Goal: Information Seeking & Learning: Understand process/instructions

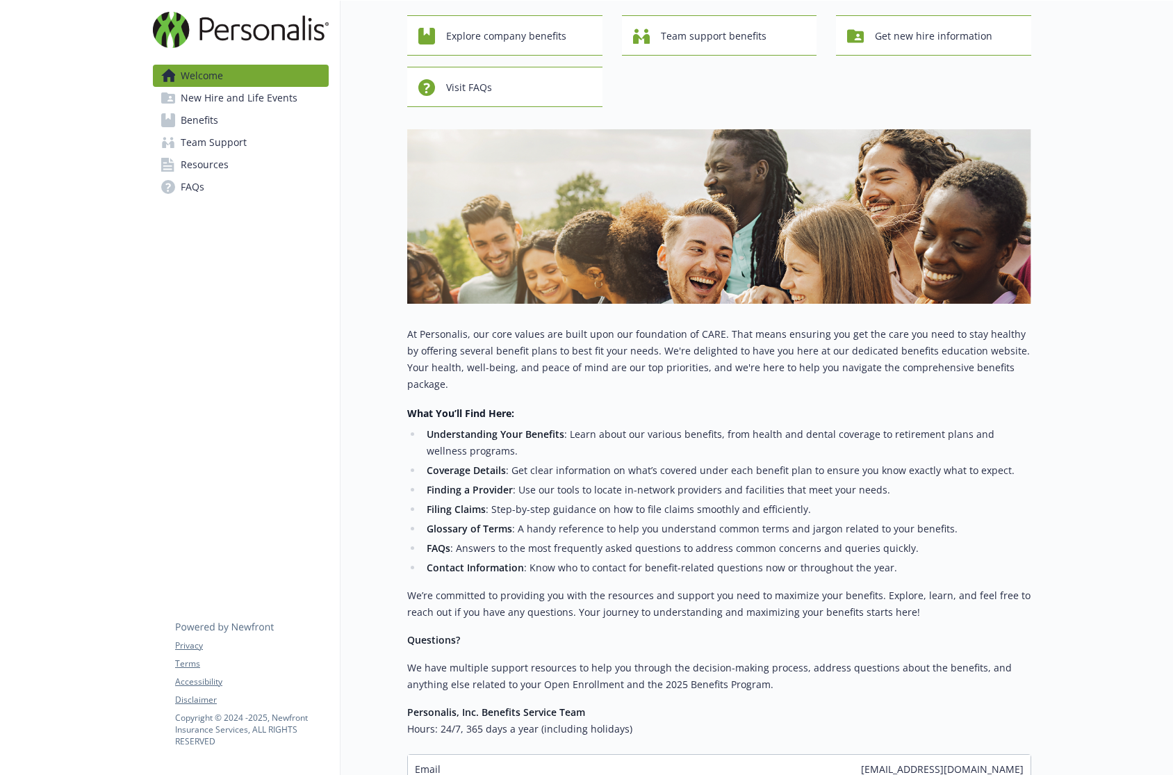
scroll to position [203, 0]
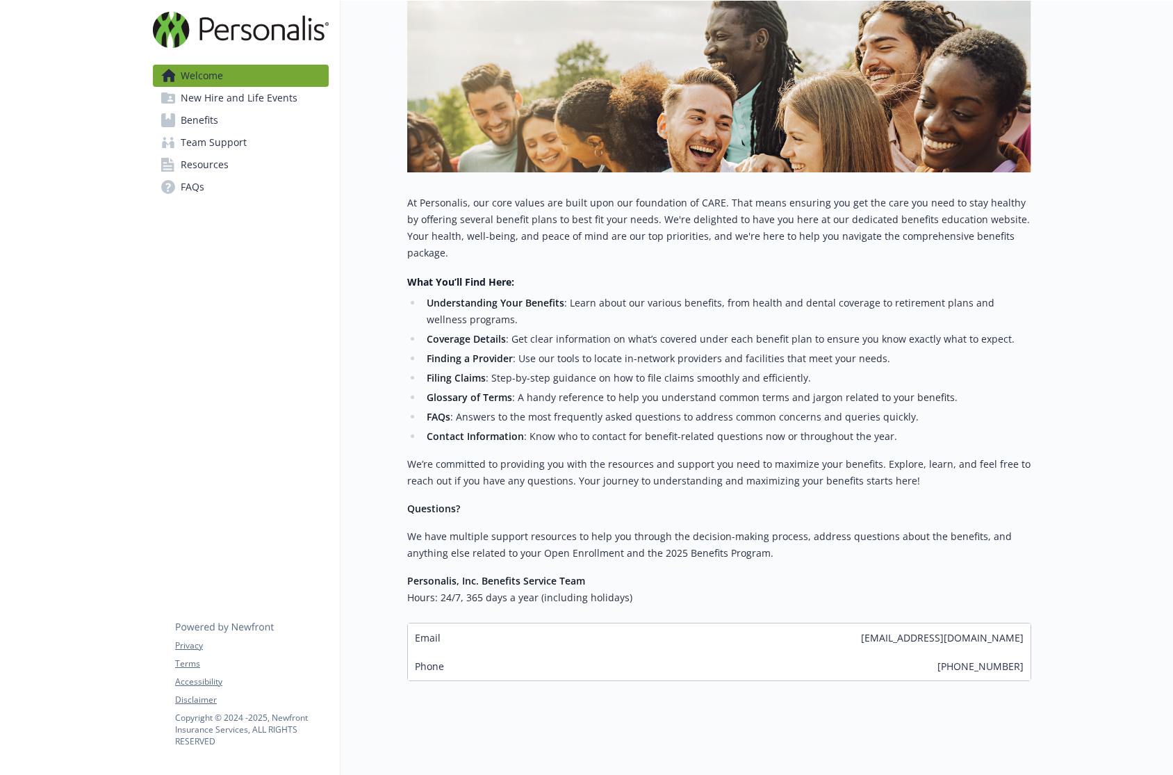
drag, startPoint x: 827, startPoint y: 623, endPoint x: 1023, endPoint y: 626, distance: 195.4
click at [1023, 626] on div "Email [EMAIL_ADDRESS][DOMAIN_NAME]" at bounding box center [719, 638] width 623 height 29
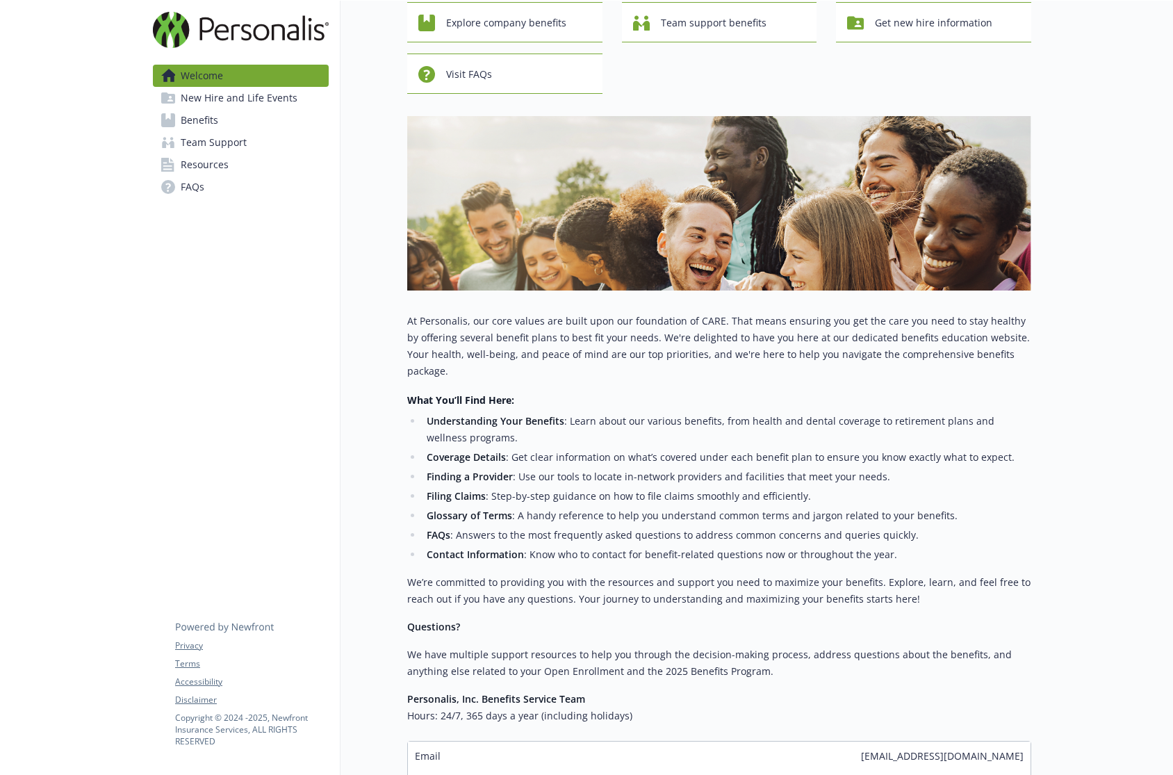
scroll to position [0, 0]
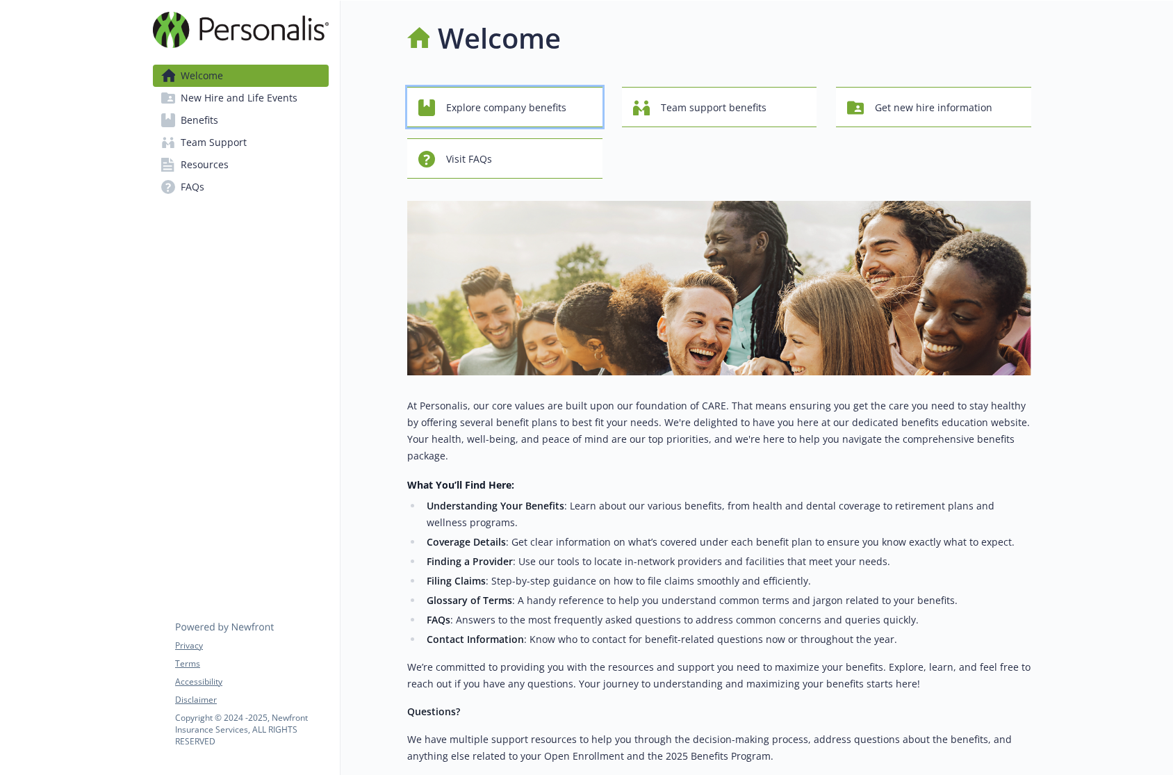
click at [542, 109] on span "Explore company benefits" at bounding box center [506, 108] width 120 height 26
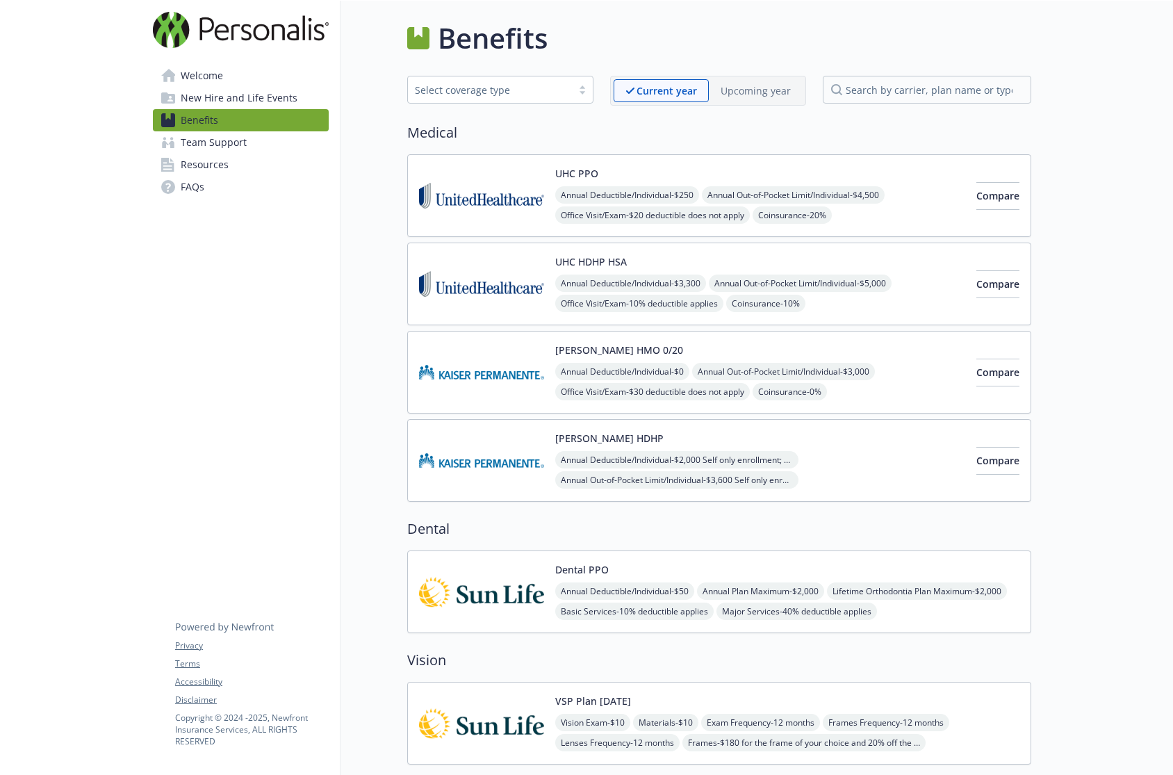
click at [747, 102] on div "Current year Upcoming year" at bounding box center [708, 91] width 196 height 30
click at [751, 97] on p "Upcoming year" at bounding box center [756, 90] width 70 height 15
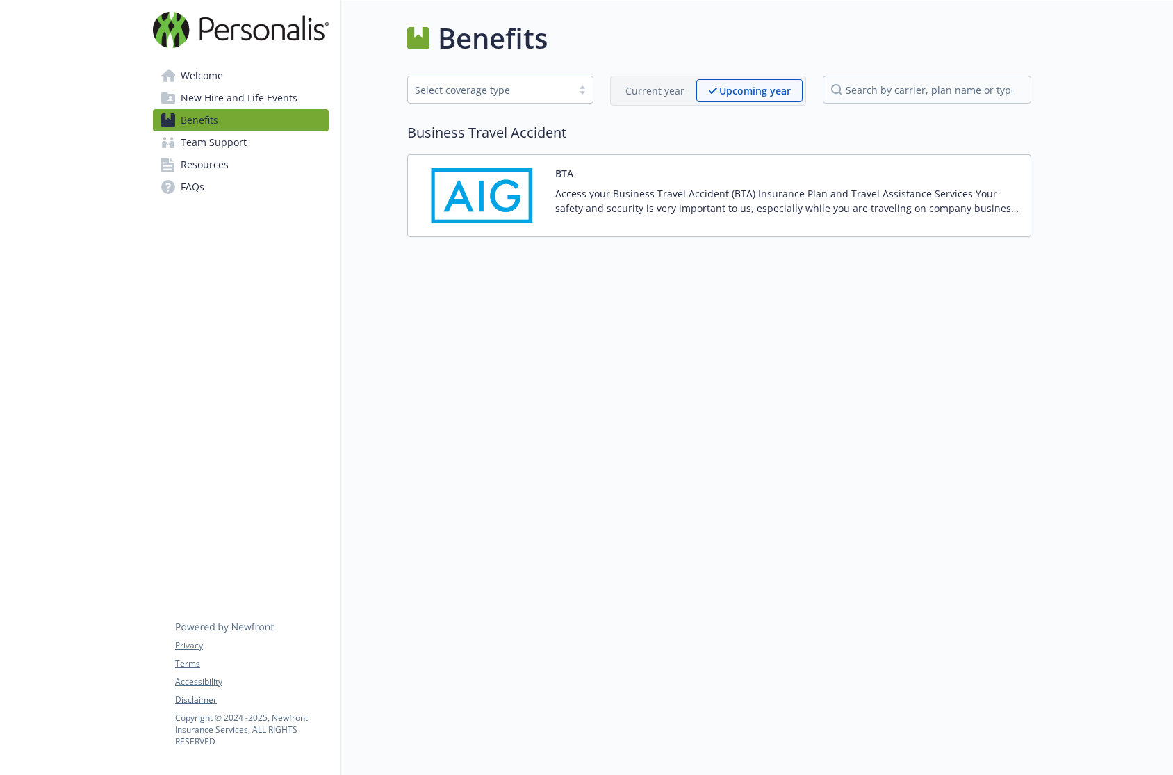
click at [662, 95] on p "Current year" at bounding box center [655, 90] width 59 height 15
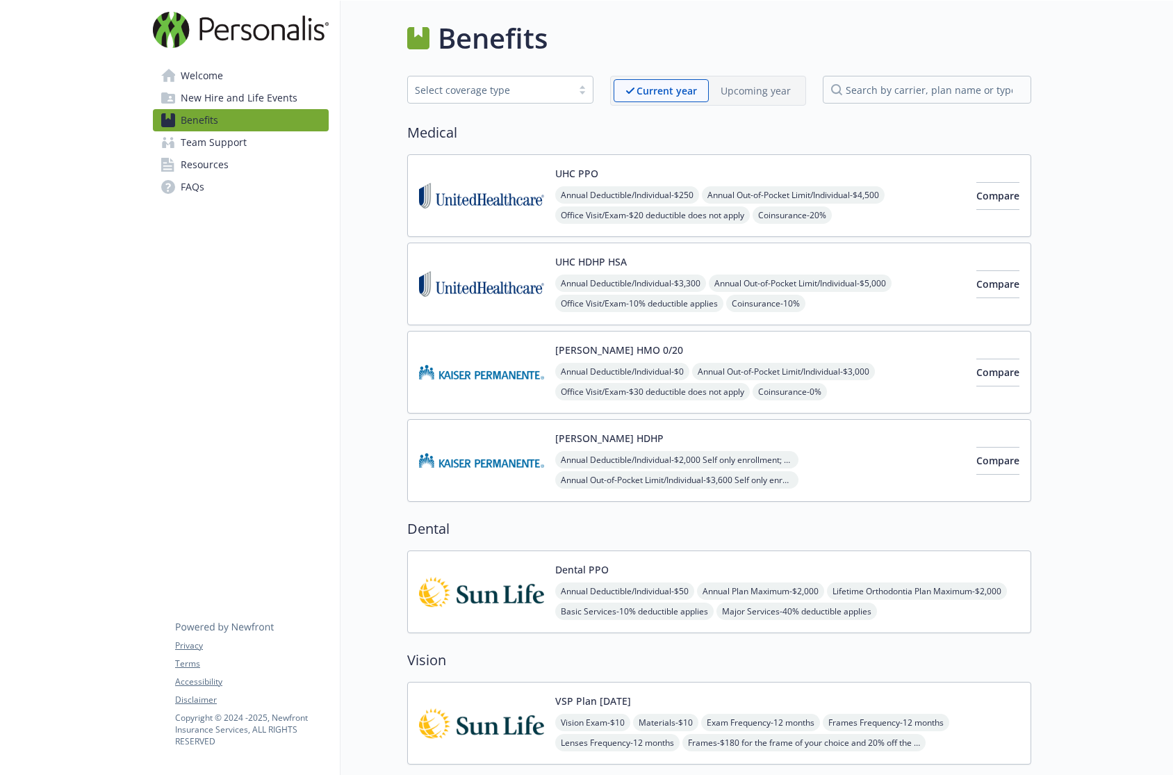
click at [232, 144] on span "Team Support" at bounding box center [214, 142] width 66 height 22
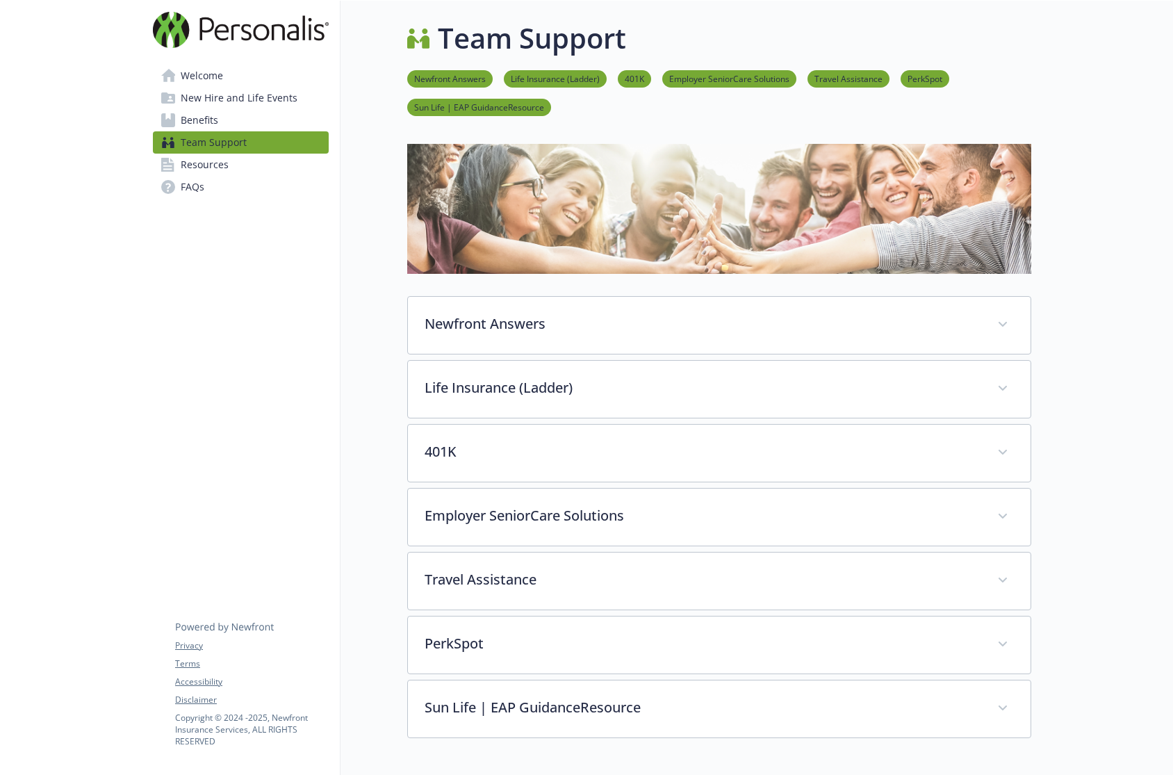
click at [195, 81] on span "Welcome" at bounding box center [202, 76] width 42 height 22
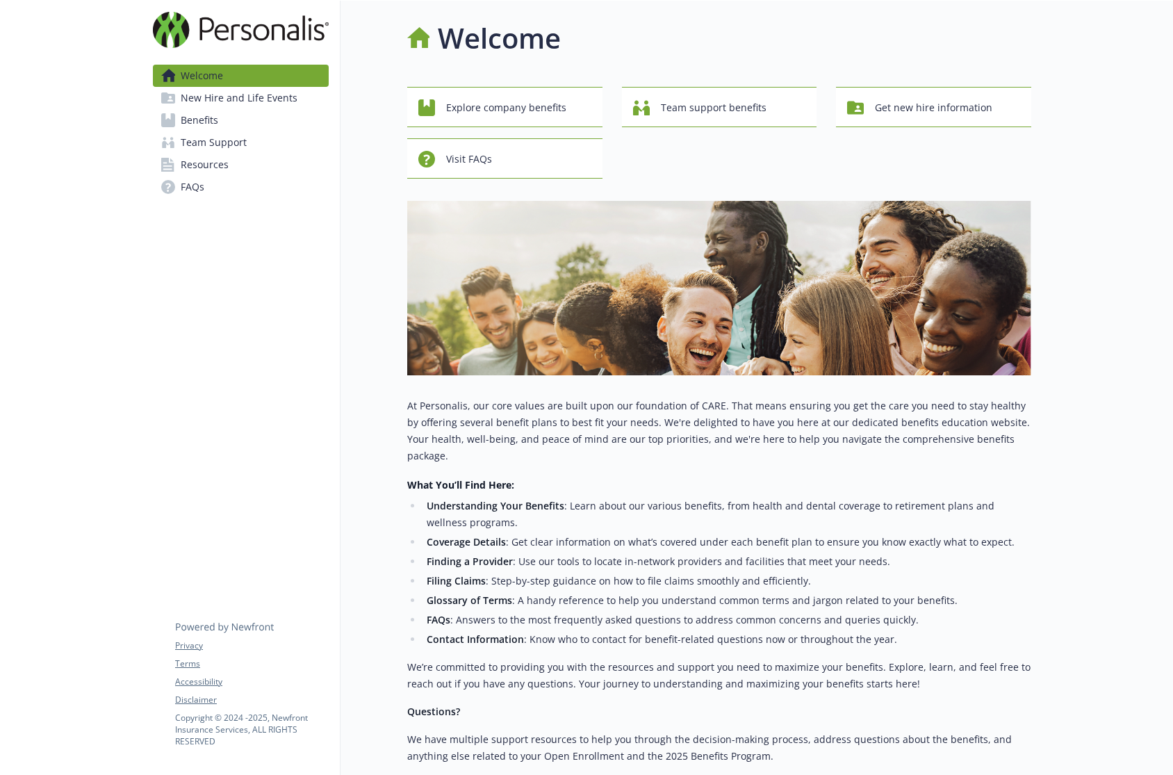
click at [197, 144] on span "Team Support" at bounding box center [214, 142] width 66 height 22
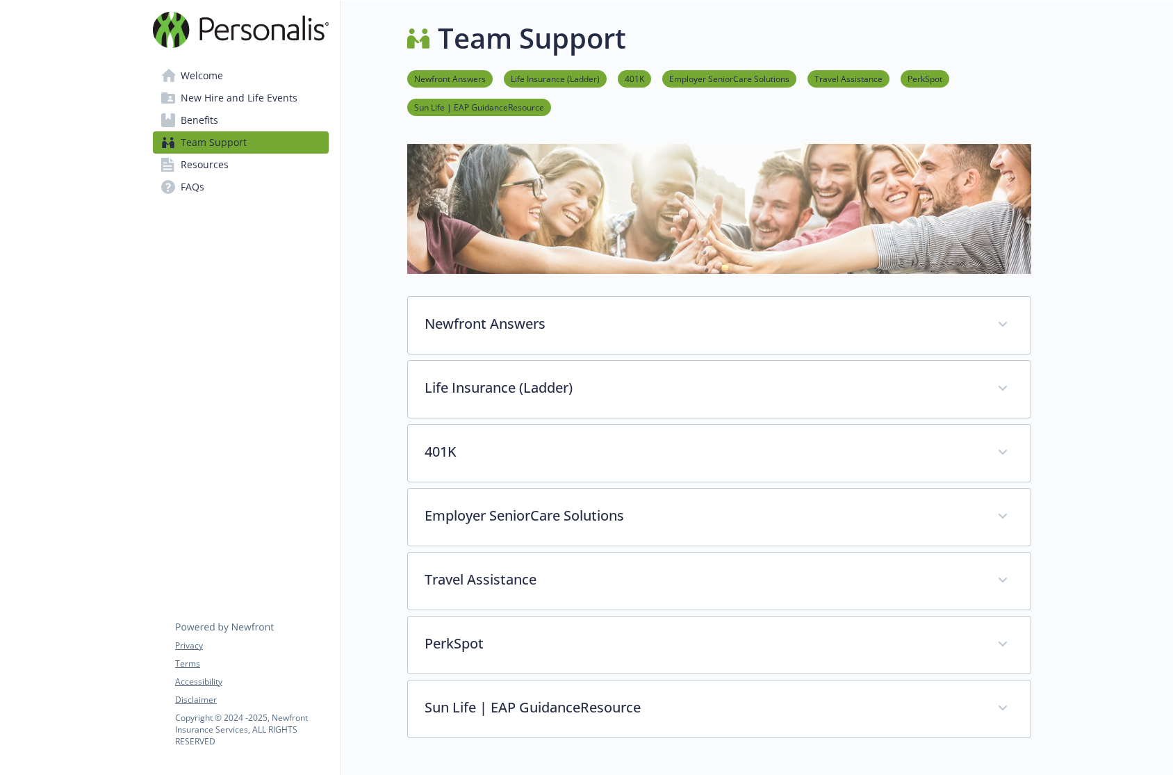
click at [449, 81] on link "Newfront Answers" at bounding box center [450, 78] width 86 height 13
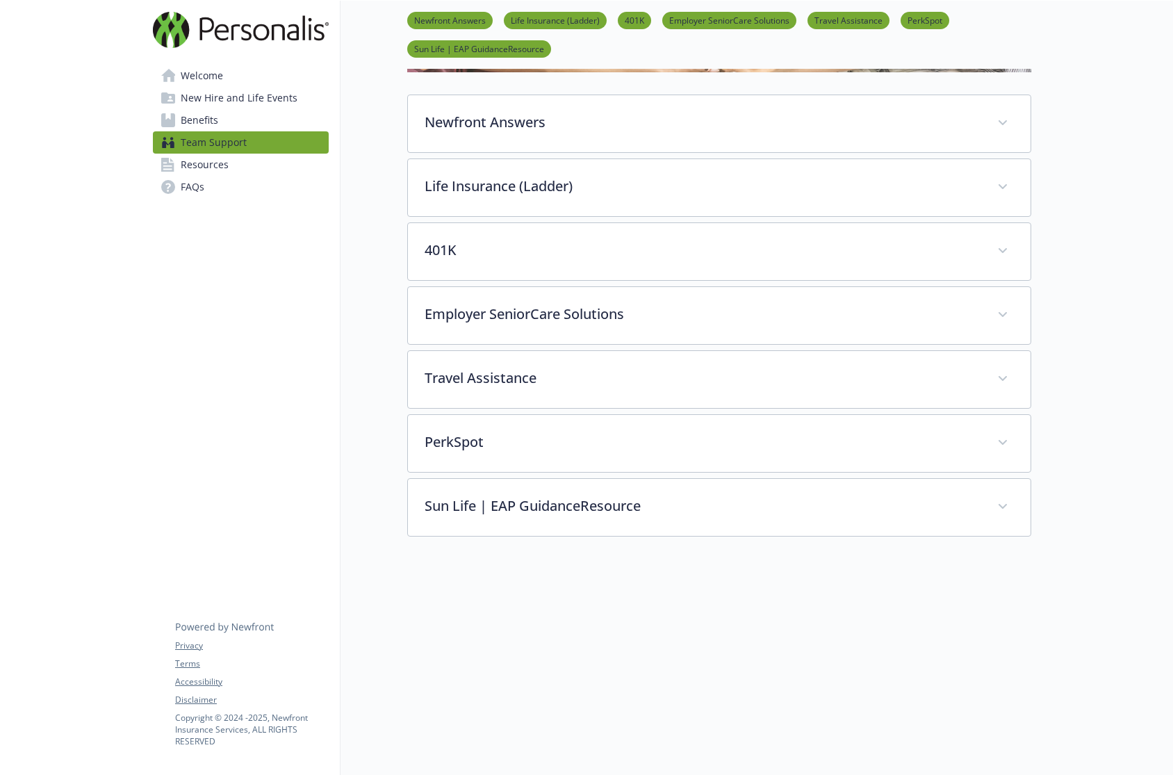
scroll to position [225, 10]
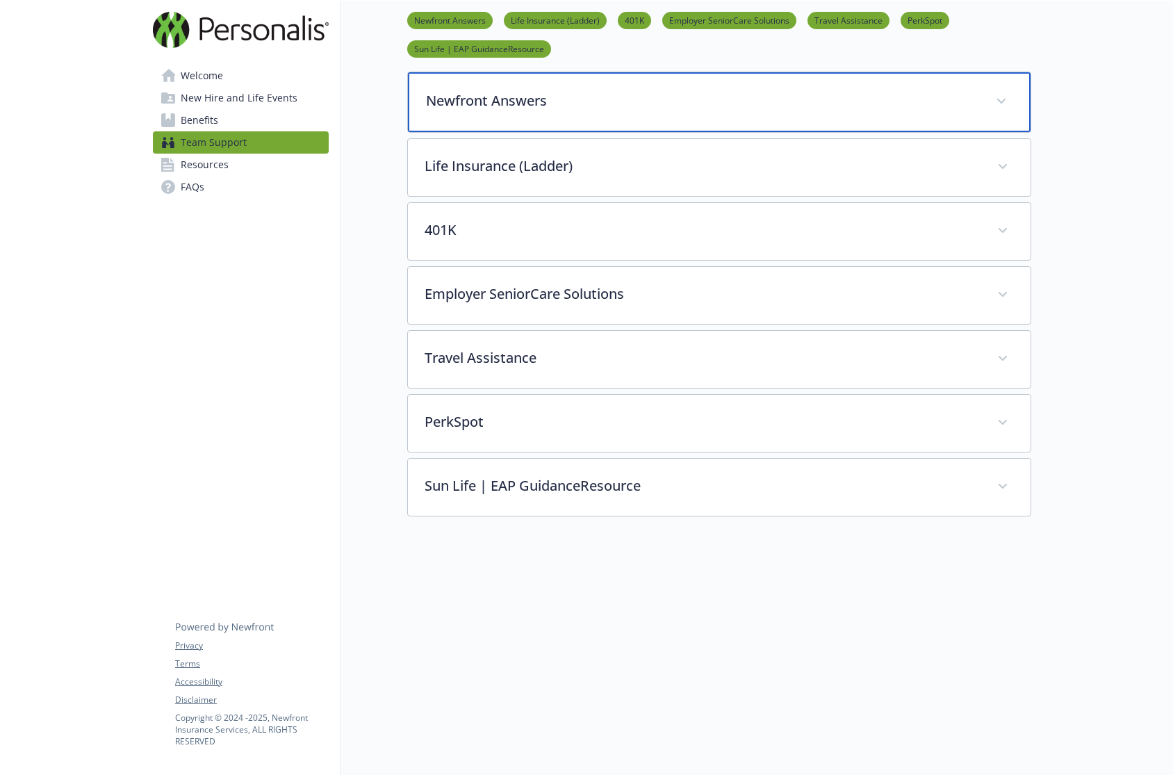
click at [494, 117] on div "Newfront Answers" at bounding box center [719, 102] width 623 height 60
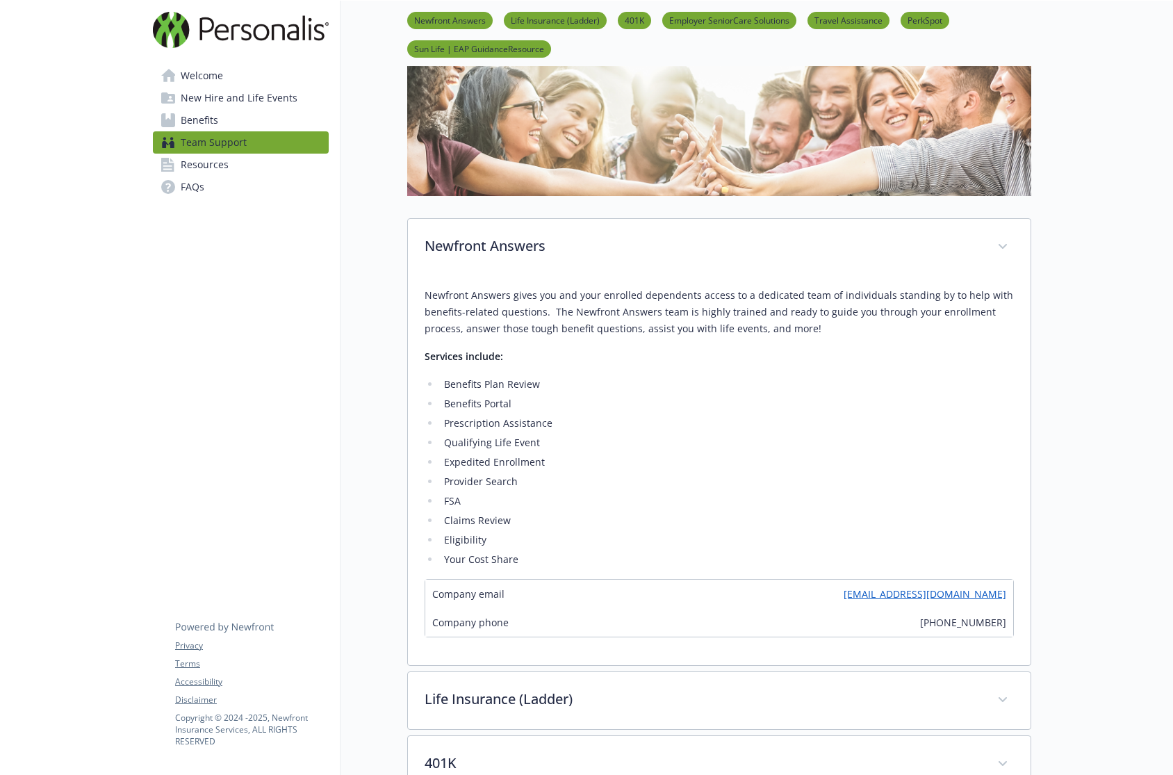
scroll to position [0, 10]
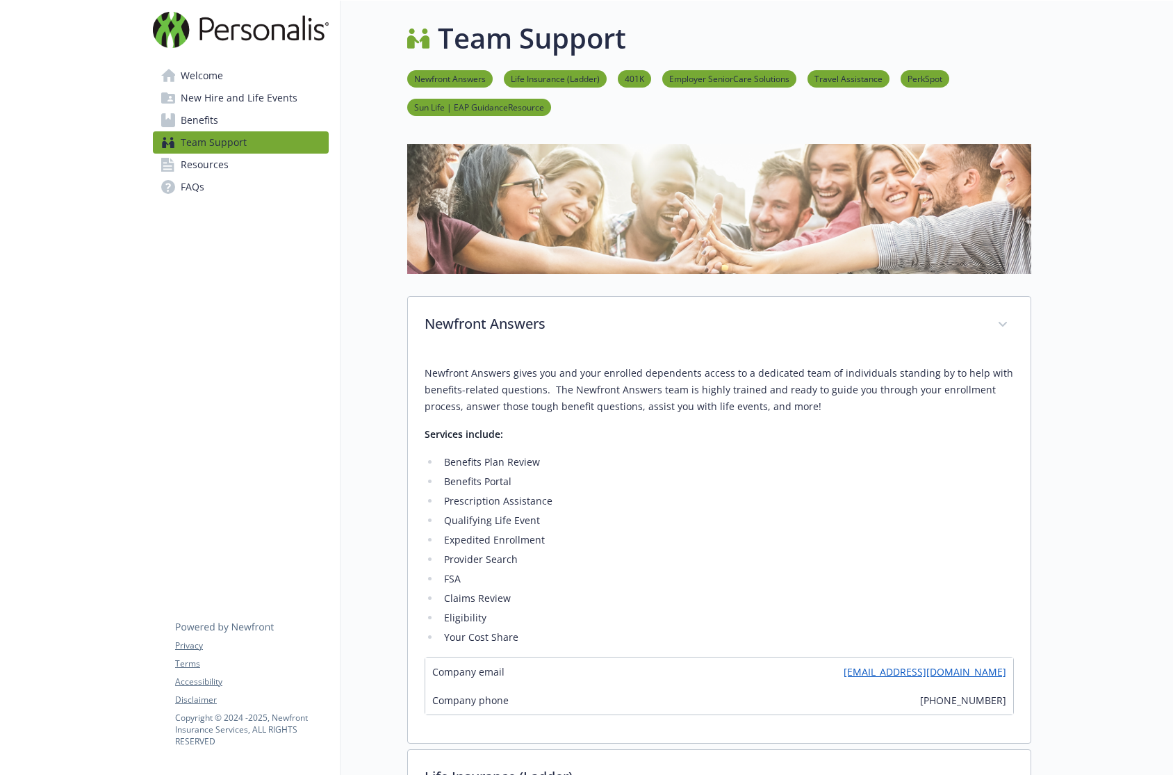
click at [184, 182] on span "FAQs" at bounding box center [193, 187] width 24 height 22
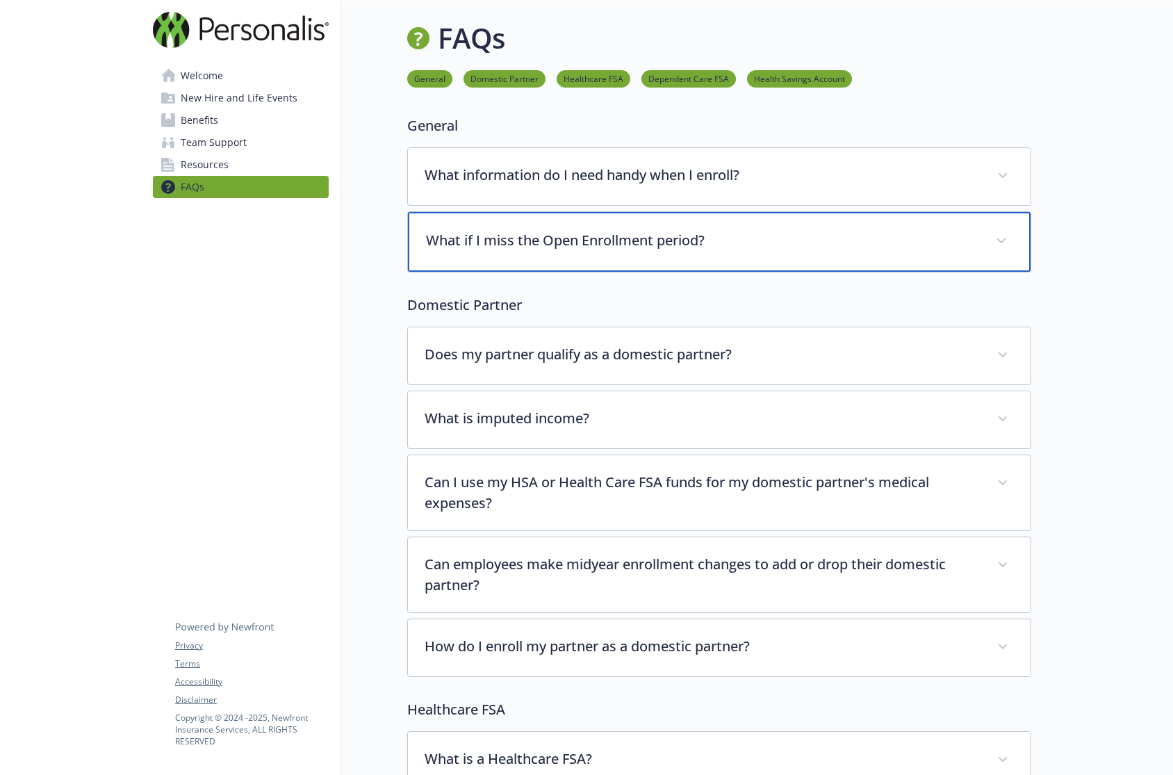
click at [651, 239] on p "What if I miss the Open Enrollment period?" at bounding box center [702, 240] width 553 height 21
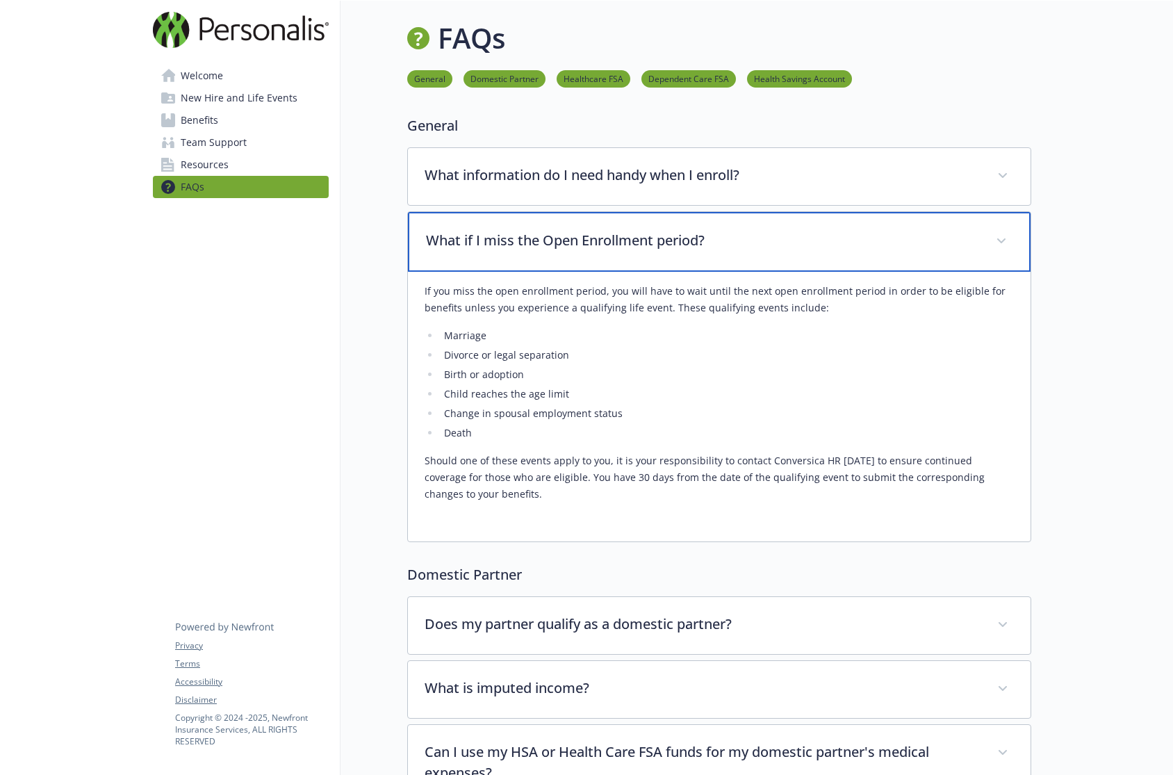
click at [672, 234] on p "What if I miss the Open Enrollment period?" at bounding box center [702, 240] width 553 height 21
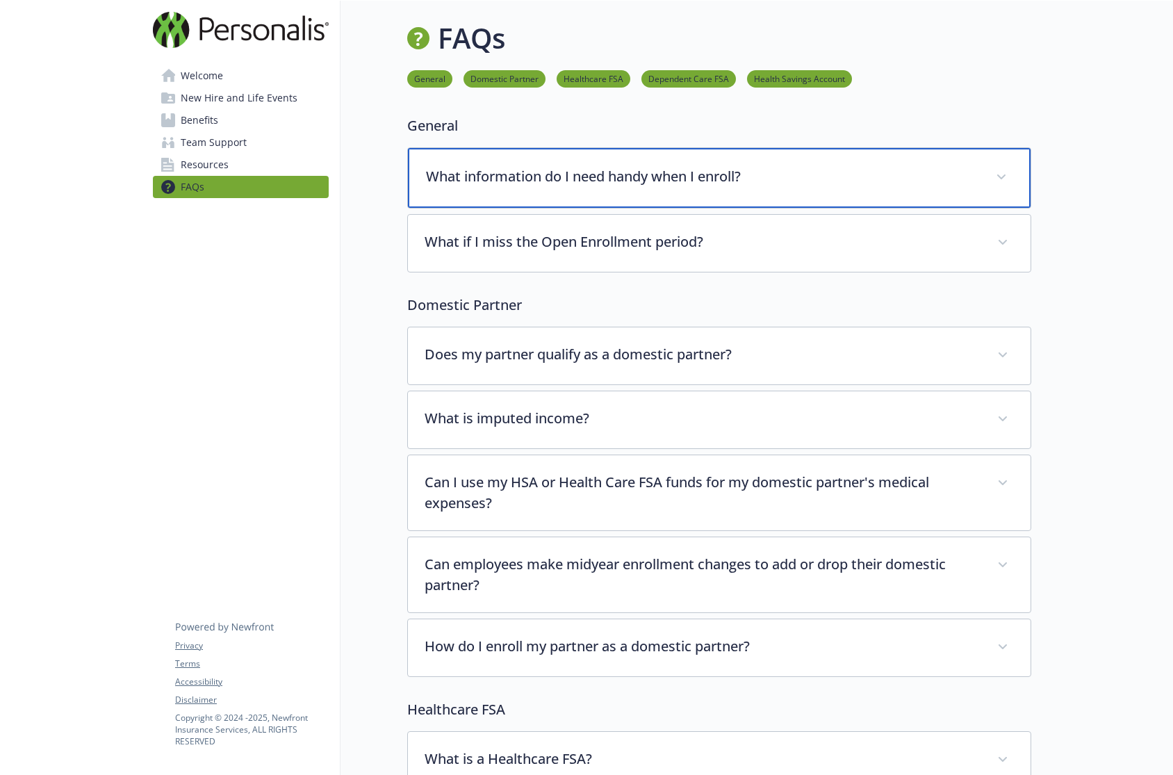
click at [842, 177] on p "What information do I need handy when I enroll?" at bounding box center [702, 176] width 553 height 21
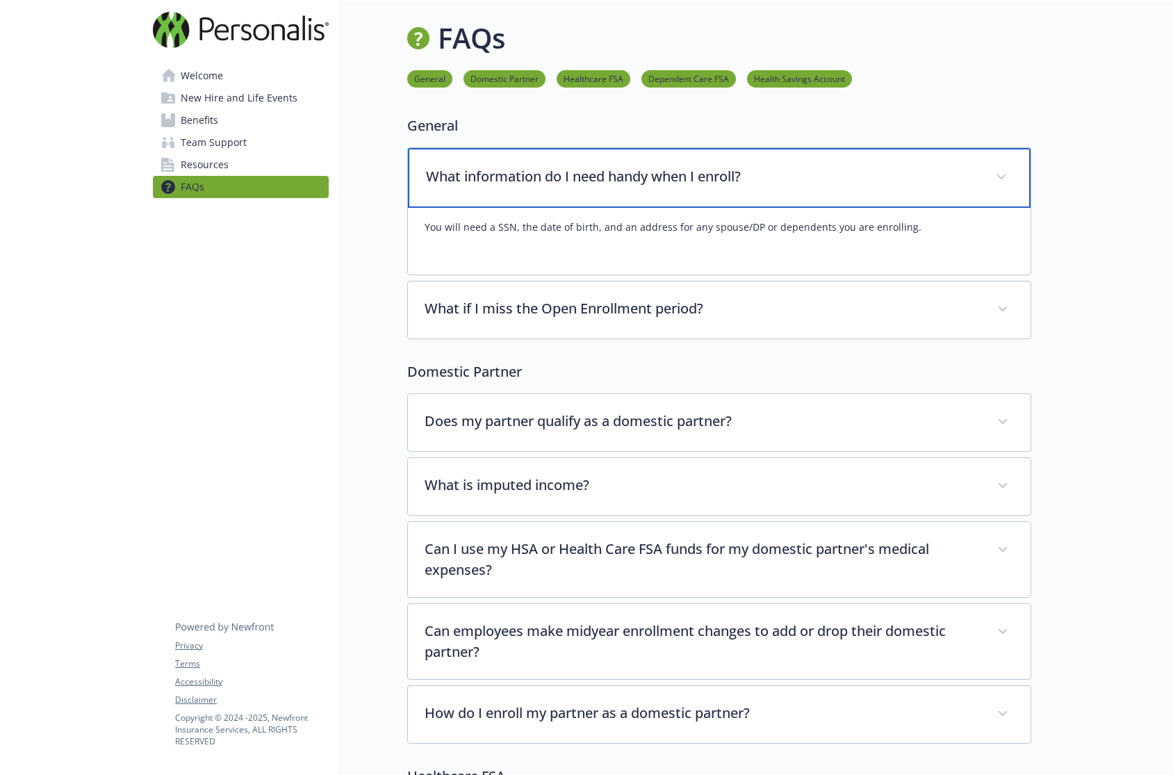
click at [842, 177] on p "What information do I need handy when I enroll?" at bounding box center [702, 176] width 553 height 21
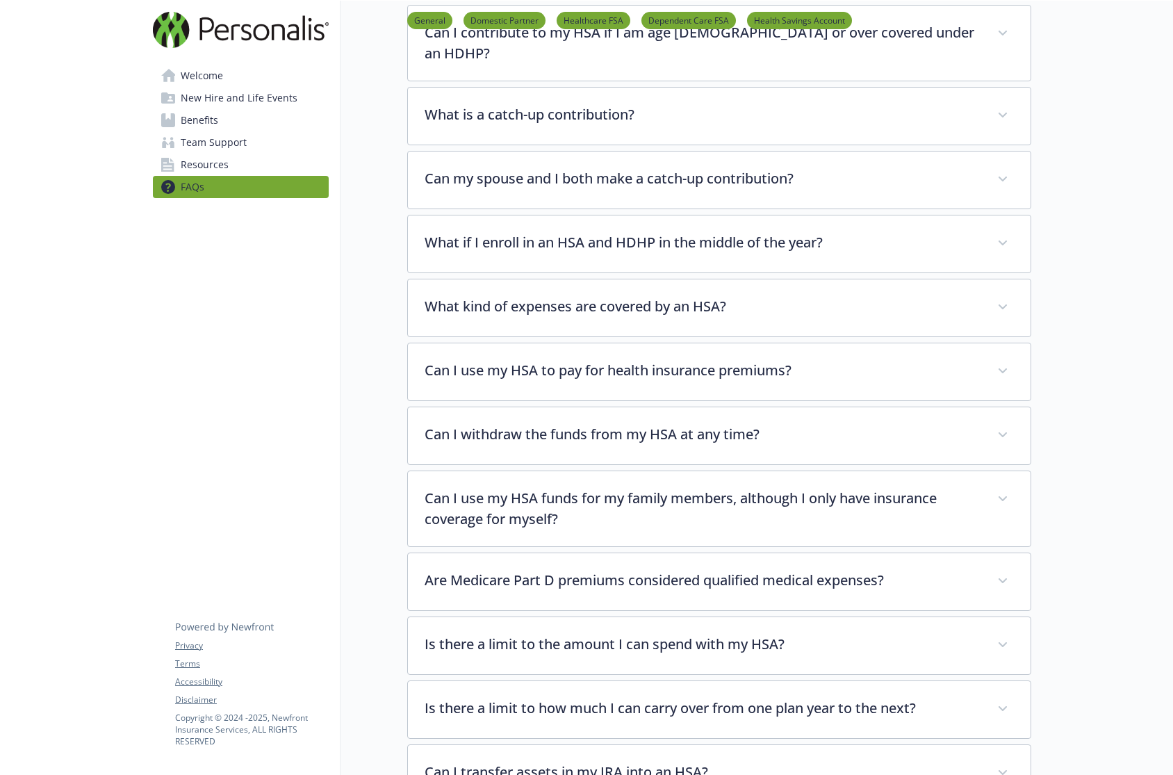
scroll to position [0, 10]
